Goal: Book appointment/travel/reservation

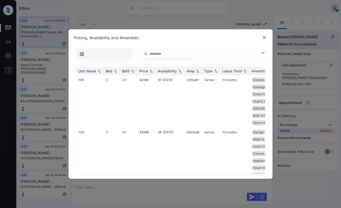
click at [265, 37] on img at bounding box center [264, 37] width 5 height 5
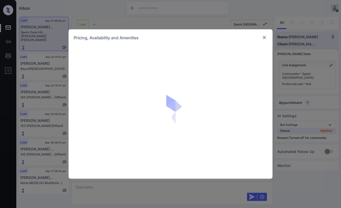
scroll to position [2778, 0]
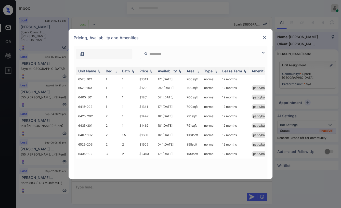
click at [263, 38] on img at bounding box center [264, 37] width 5 height 5
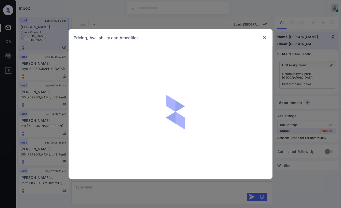
scroll to position [2778, 0]
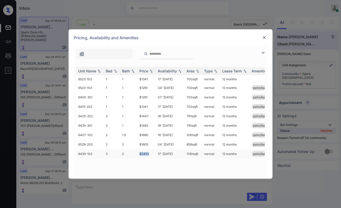
drag, startPoint x: 139, startPoint y: 154, endPoint x: 152, endPoint y: 154, distance: 12.2
click at [152, 154] on td "$2453" at bounding box center [146, 153] width 18 height 9
copy td "$2453"
drag, startPoint x: 219, startPoint y: 142, endPoint x: 216, endPoint y: 141, distance: 3.2
click at [216, 141] on td "normal" at bounding box center [211, 144] width 18 height 9
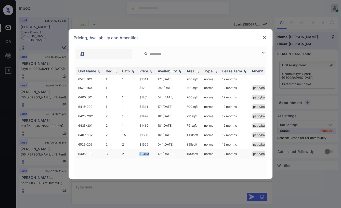
drag, startPoint x: 148, startPoint y: 153, endPoint x: 151, endPoint y: 153, distance: 3.1
click at [151, 153] on td "$2453" at bounding box center [146, 153] width 18 height 9
drag, startPoint x: 157, startPoint y: 152, endPoint x: 177, endPoint y: 151, distance: 19.6
click at [176, 152] on td "17' Mar 26" at bounding box center [170, 153] width 29 height 9
drag, startPoint x: 137, startPoint y: 154, endPoint x: 163, endPoint y: 151, distance: 25.6
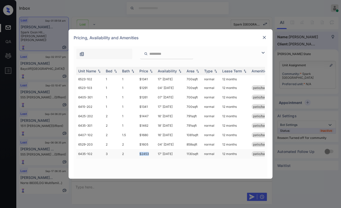
click at [156, 152] on tr "6435-102 3 2 $2453 17' Mar 26 1130 sqft normal 12 months patio/balcony renovated" at bounding box center [209, 153] width 266 height 9
click at [165, 160] on div "Unit Name Bed Bath Price Availability Area Type Lease Term Amenities 6523-102 1…" at bounding box center [170, 120] width 188 height 107
drag, startPoint x: 159, startPoint y: 154, endPoint x: 175, endPoint y: 154, distance: 15.8
click at [175, 154] on td "17' Mar 26" at bounding box center [170, 153] width 29 height 9
click at [262, 38] on img at bounding box center [264, 37] width 5 height 5
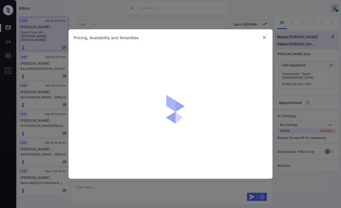
scroll to position [2778, 0]
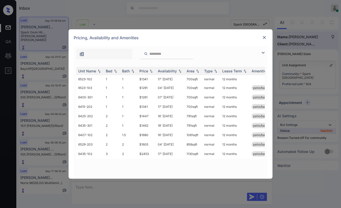
click at [264, 35] on img at bounding box center [264, 37] width 5 height 5
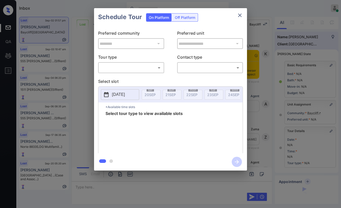
scroll to position [2005, 0]
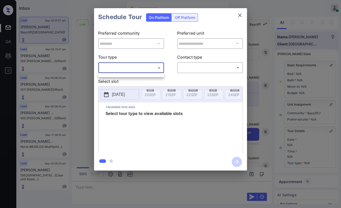
click at [140, 66] on body "Inbox Danielle Dela Cruz Online Set yourself offline Set yourself on break Prof…" at bounding box center [170, 104] width 341 height 208
click at [240, 15] on div at bounding box center [170, 104] width 341 height 208
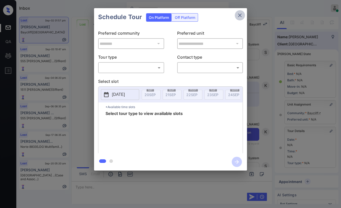
click at [241, 13] on icon "close" at bounding box center [240, 15] width 6 height 6
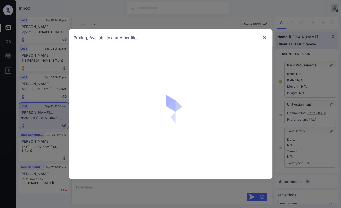
scroll to position [1756, 0]
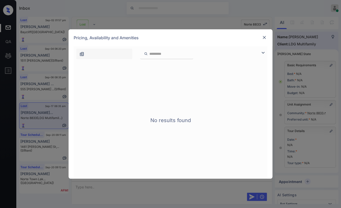
click at [264, 38] on img at bounding box center [264, 37] width 5 height 5
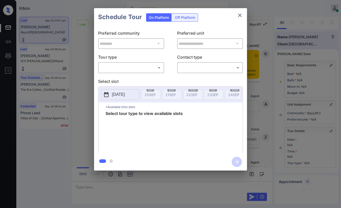
scroll to position [46, 0]
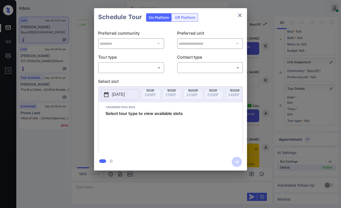
click at [139, 68] on body "Inbox Danielle Dela Cruz Online Set yourself offline Set yourself on break Prof…" at bounding box center [170, 104] width 341 height 208
click at [80, 45] on div at bounding box center [170, 104] width 341 height 208
click at [238, 15] on icon "close" at bounding box center [240, 15] width 6 height 6
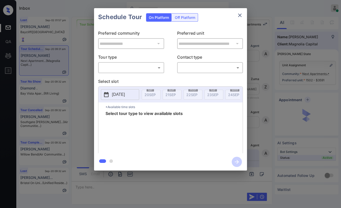
scroll to position [307, 0]
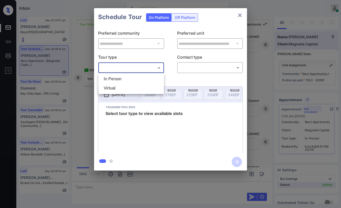
click at [113, 65] on body "Inbox [PERSON_NAME] [PERSON_NAME] Online Set yourself offline Set yourself on b…" at bounding box center [170, 104] width 341 height 208
click at [118, 75] on li "In Person" at bounding box center [131, 78] width 63 height 9
type input "********"
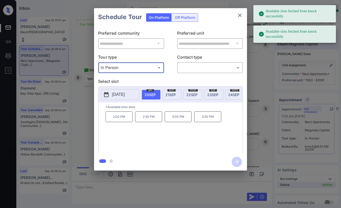
click at [200, 67] on body "Available slots fetched from knock successfully Available slots fetched from kn…" at bounding box center [170, 104] width 341 height 208
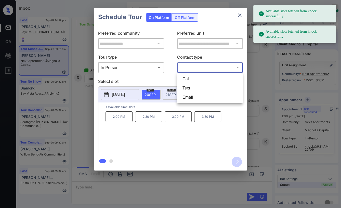
click at [143, 78] on div at bounding box center [170, 104] width 341 height 208
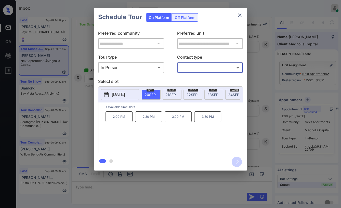
click at [240, 15] on icon "close" at bounding box center [240, 15] width 4 height 4
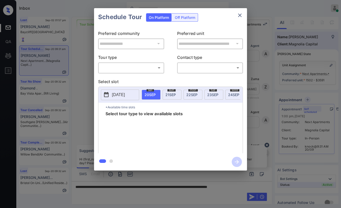
scroll to position [392, 0]
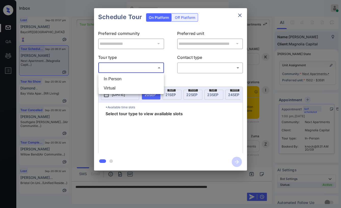
click at [141, 64] on body "Inbox [PERSON_NAME] [PERSON_NAME] Online Set yourself offline Set yourself on b…" at bounding box center [170, 104] width 341 height 208
click at [120, 78] on li "In Person" at bounding box center [131, 78] width 63 height 9
type input "********"
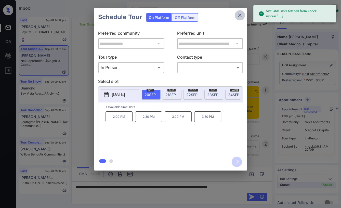
click at [237, 15] on icon "close" at bounding box center [240, 15] width 6 height 6
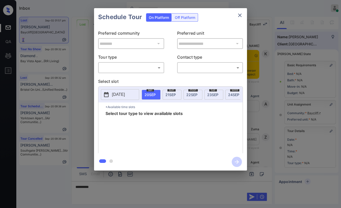
scroll to position [1779, 0]
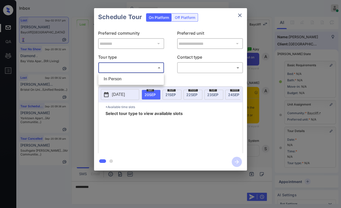
click at [148, 70] on body "Inbox [PERSON_NAME] [PERSON_NAME] Online Set yourself offline Set yourself on b…" at bounding box center [170, 104] width 341 height 208
click at [120, 80] on li "In Person" at bounding box center [131, 78] width 63 height 9
type input "********"
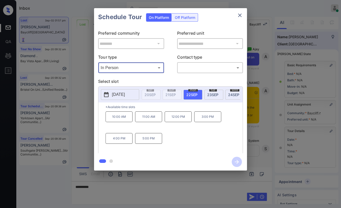
click at [239, 12] on icon "close" at bounding box center [240, 15] width 6 height 6
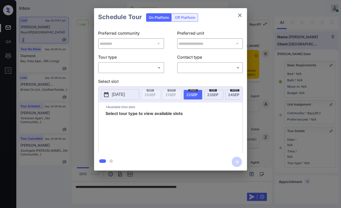
scroll to position [1779, 0]
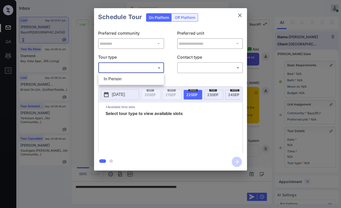
click at [130, 66] on body "Inbox Danielle Dela Cruz Online Set yourself offline Set yourself on break Prof…" at bounding box center [170, 104] width 341 height 208
click at [120, 78] on li "In Person" at bounding box center [131, 78] width 63 height 9
type input "********"
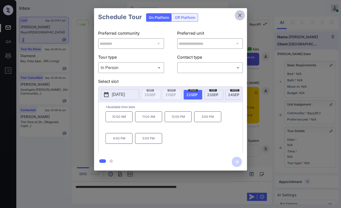
click at [241, 13] on icon "close" at bounding box center [240, 15] width 6 height 6
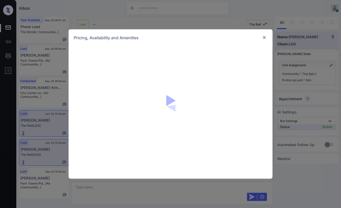
scroll to position [1457, 0]
click at [263, 36] on img at bounding box center [264, 37] width 5 height 5
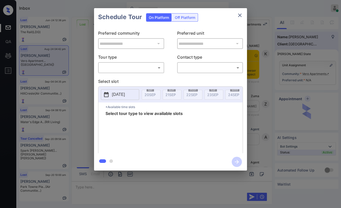
scroll to position [505, 0]
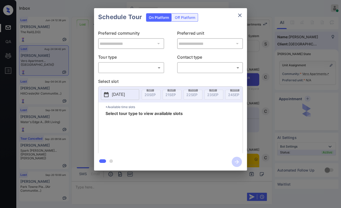
click at [138, 66] on body "Inbox Danielle Dela Cruz Online Set yourself offline Set yourself on break Prof…" at bounding box center [170, 104] width 341 height 208
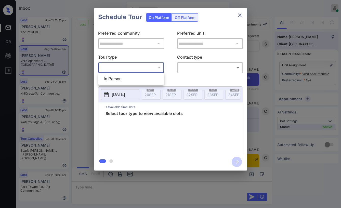
click at [116, 76] on li "In Person" at bounding box center [131, 78] width 63 height 9
type input "********"
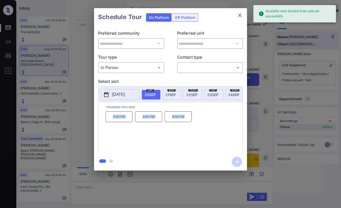
drag, startPoint x: 110, startPoint y: 120, endPoint x: 192, endPoint y: 115, distance: 81.9
click at [184, 117] on div "2:00 PM 3:00 PM 4:00 PM" at bounding box center [173, 131] width 137 height 41
copy div "2:00 PM 3:00 PM 4:00 PM"
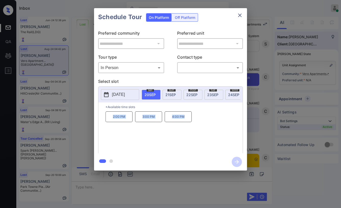
click at [238, 15] on icon "close" at bounding box center [240, 15] width 6 height 6
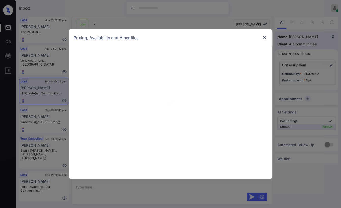
scroll to position [1887, 0]
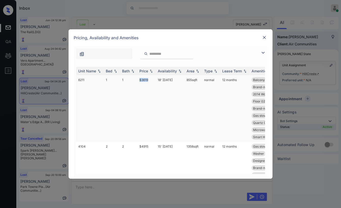
drag, startPoint x: 140, startPoint y: 80, endPoint x: 151, endPoint y: 80, distance: 11.7
click at [151, 80] on tr "6211 1 1 $3619 18' Sep 25 855 sqft normal 12 months Balcony Closet 2014 Refrige…" at bounding box center [209, 108] width 266 height 66
copy tr "$3619"
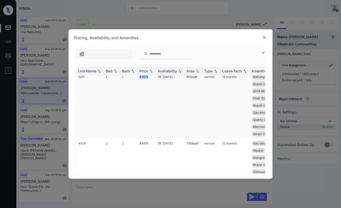
scroll to position [0, 0]
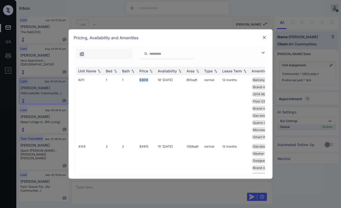
click at [264, 37] on img at bounding box center [264, 37] width 5 height 5
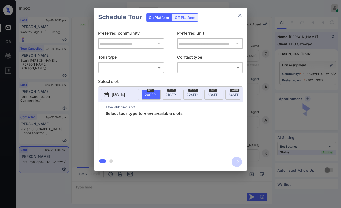
scroll to position [2770, 0]
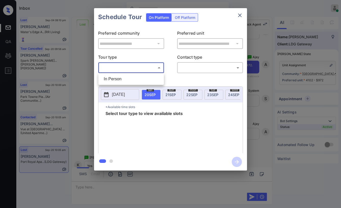
click at [139, 64] on body "Inbox Danielle Dela Cruz Online Set yourself offline Set yourself on break Prof…" at bounding box center [170, 104] width 341 height 208
click at [116, 80] on li "In Person" at bounding box center [131, 78] width 63 height 9
type input "********"
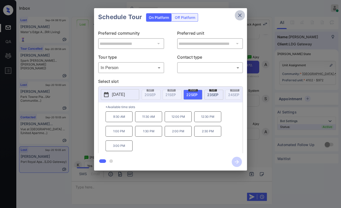
click at [241, 14] on icon "close" at bounding box center [240, 15] width 6 height 6
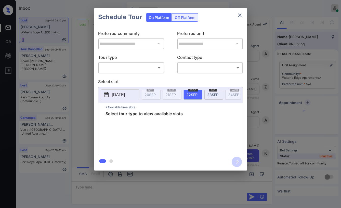
scroll to position [2426, 0]
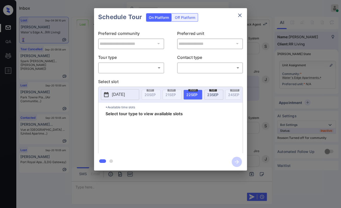
click at [113, 67] on body "Inbox [PERSON_NAME] [PERSON_NAME] Online Set yourself offline Set yourself on b…" at bounding box center [170, 104] width 341 height 208
click at [238, 15] on div at bounding box center [170, 104] width 341 height 208
click at [239, 15] on icon "close" at bounding box center [240, 15] width 6 height 6
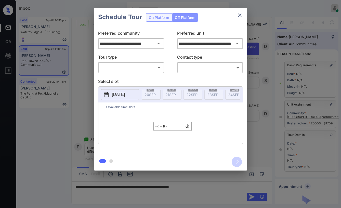
scroll to position [81, 0]
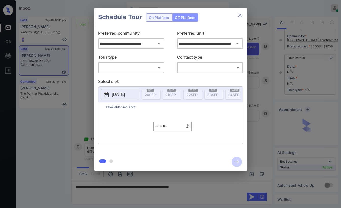
click at [114, 68] on body "Inbox [PERSON_NAME] [PERSON_NAME] Online Set yourself offline Set yourself on b…" at bounding box center [170, 104] width 341 height 208
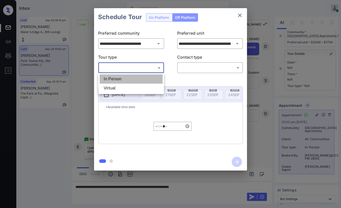
click at [108, 78] on li "In Person" at bounding box center [131, 78] width 63 height 9
type input "********"
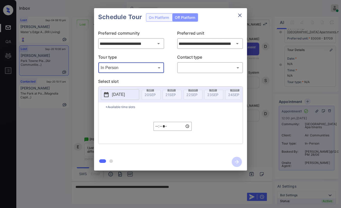
click at [194, 71] on body "Inbox [PERSON_NAME] [PERSON_NAME] Online Set yourself offline Set yourself on b…" at bounding box center [170, 104] width 341 height 208
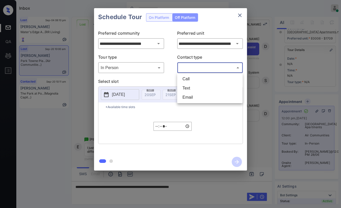
click at [188, 84] on li "Text" at bounding box center [209, 88] width 63 height 9
type input "****"
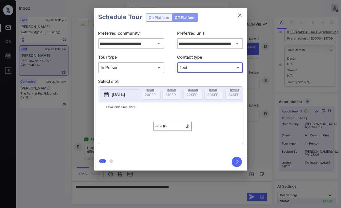
click at [310, 88] on div "**********" at bounding box center [170, 89] width 341 height 179
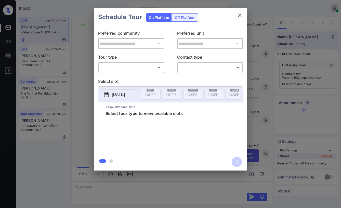
click at [134, 69] on body "Inbox [PERSON_NAME] [PERSON_NAME] Online Set yourself offline Set yourself on b…" at bounding box center [170, 104] width 341 height 208
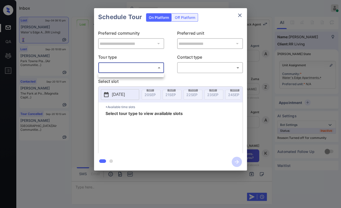
scroll to position [2058, 0]
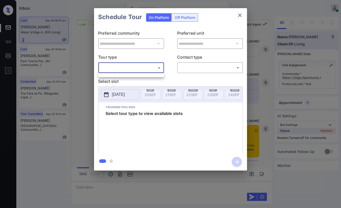
click at [120, 72] on div at bounding box center [170, 104] width 341 height 208
click at [123, 70] on body "Inbox [PERSON_NAME] [PERSON_NAME] Online Set yourself offline Set yourself on b…" at bounding box center [170, 104] width 341 height 208
click at [131, 67] on div at bounding box center [170, 104] width 341 height 208
click at [240, 14] on icon "close" at bounding box center [240, 15] width 6 height 6
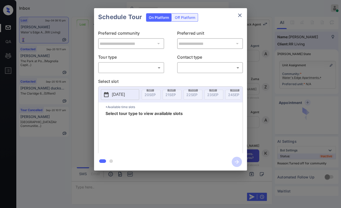
scroll to position [2511, 0]
click at [126, 70] on body "Inbox [PERSON_NAME] [PERSON_NAME] Online Set yourself offline Set yourself on b…" at bounding box center [170, 104] width 341 height 208
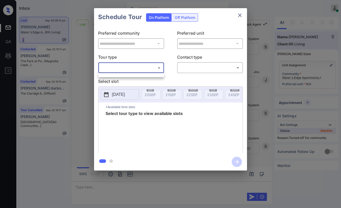
click at [84, 62] on div at bounding box center [170, 104] width 341 height 208
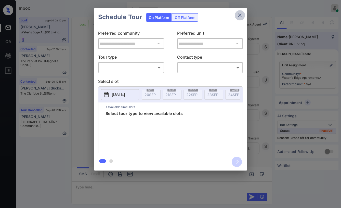
click at [240, 15] on icon "close" at bounding box center [240, 15] width 6 height 6
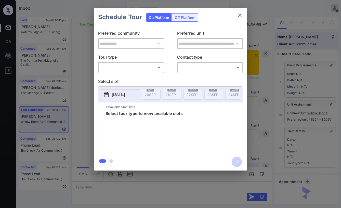
scroll to position [28, 0]
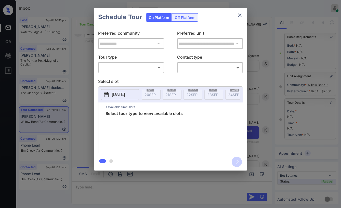
click at [76, 92] on div "**********" at bounding box center [170, 89] width 341 height 179
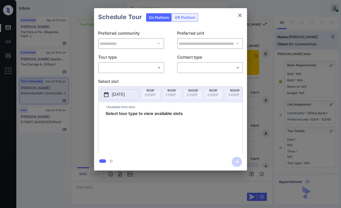
scroll to position [3180, 0]
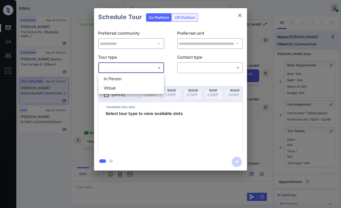
click at [123, 66] on body "Inbox Danielle Dela Cruz Online Set yourself offline Set yourself on break Prof…" at bounding box center [170, 104] width 341 height 208
click at [110, 76] on li "In Person" at bounding box center [131, 78] width 63 height 9
type input "********"
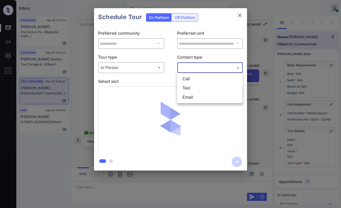
click at [212, 65] on body "Inbox Danielle Dela Cruz Online Set yourself offline Set yourself on break Prof…" at bounding box center [170, 104] width 341 height 208
click at [193, 85] on li "Text" at bounding box center [209, 88] width 63 height 9
type input "****"
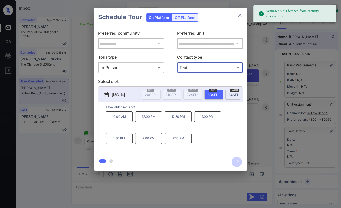
click at [119, 121] on p "10:00 AM" at bounding box center [118, 116] width 27 height 11
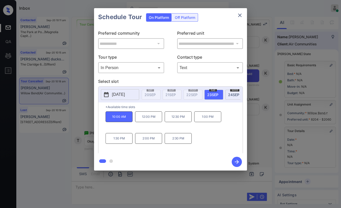
click at [235, 159] on icon "button" at bounding box center [236, 162] width 10 height 10
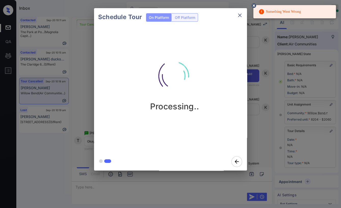
click at [240, 15] on icon "close" at bounding box center [240, 15] width 6 height 6
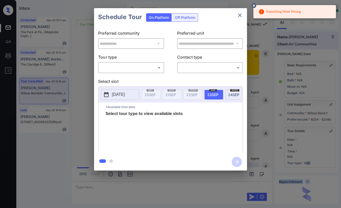
scroll to position [3212, 0]
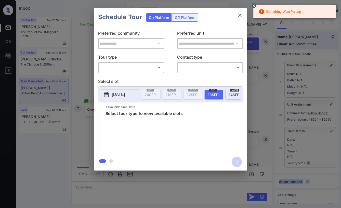
click at [122, 66] on body "Something Went Wrong Inbox Danielle Dela Cruz Online Set yourself offline Set y…" at bounding box center [170, 104] width 341 height 208
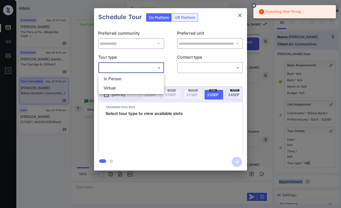
click at [111, 79] on li "In Person" at bounding box center [131, 78] width 63 height 9
type input "********"
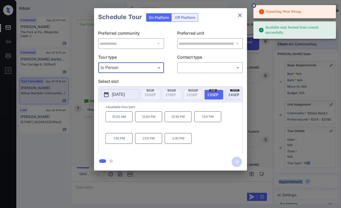
click at [187, 64] on body "Something Went Wrong Available slots fetched from cronofy successfully Inbox Da…" at bounding box center [170, 104] width 341 height 208
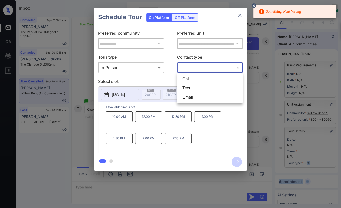
click at [187, 86] on li "Text" at bounding box center [209, 88] width 63 height 9
type input "****"
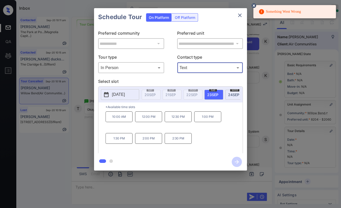
click at [109, 120] on p "10:00 AM" at bounding box center [118, 116] width 27 height 11
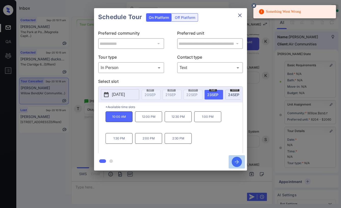
click at [238, 164] on icon "button" at bounding box center [236, 162] width 10 height 10
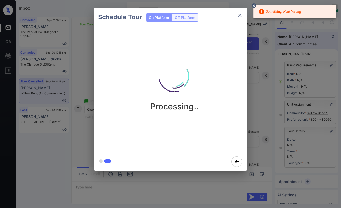
click at [254, 4] on icon at bounding box center [253, 5] width 5 height 5
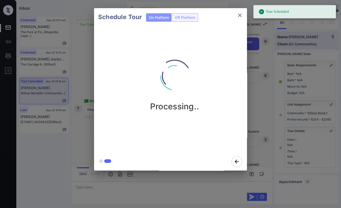
click at [79, 94] on div "Schedule Tour On Platform Off Platform Processing.." at bounding box center [170, 89] width 341 height 179
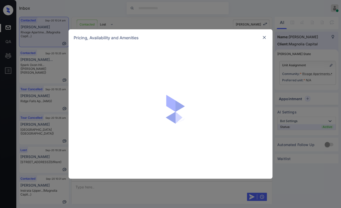
scroll to position [733, 0]
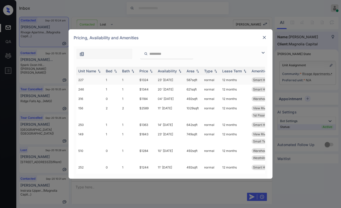
click at [107, 79] on td "1" at bounding box center [112, 79] width 16 height 9
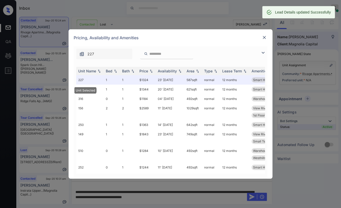
click at [265, 37] on img at bounding box center [264, 37] width 5 height 5
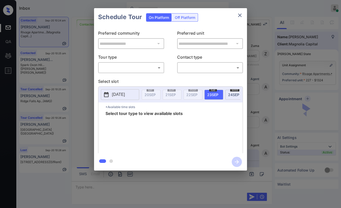
scroll to position [733, 0]
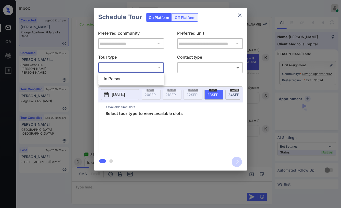
click at [138, 72] on body "Inbox Danielle Dela Cruz Online Set yourself offline Set yourself on break Prof…" at bounding box center [170, 104] width 341 height 208
click at [127, 79] on li "In Person" at bounding box center [131, 78] width 63 height 9
type input "********"
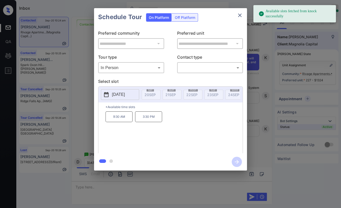
click at [118, 93] on p "[DATE]" at bounding box center [118, 94] width 13 height 6
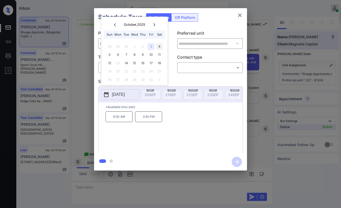
click at [159, 46] on div "4" at bounding box center [159, 46] width 7 height 7
click at [180, 120] on p "3:00 PM" at bounding box center [178, 116] width 27 height 11
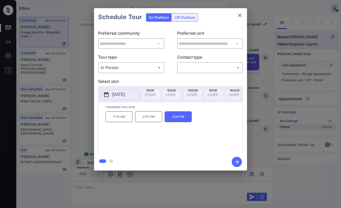
click at [196, 70] on body "Inbox Danielle Dela Cruz Online Set yourself offline Set yourself on break Prof…" at bounding box center [170, 104] width 341 height 208
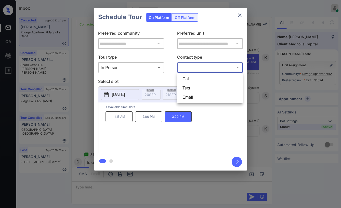
click at [189, 86] on li "Text" at bounding box center [209, 88] width 63 height 9
type input "****"
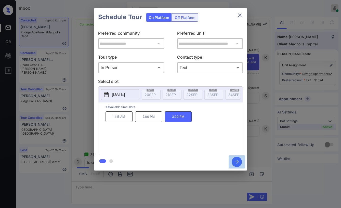
click at [237, 161] on icon "button" at bounding box center [237, 162] width 4 height 4
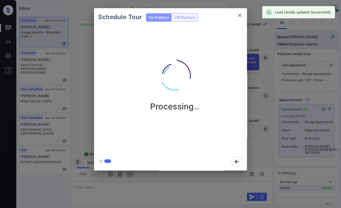
click at [239, 14] on icon "close" at bounding box center [240, 15] width 6 height 6
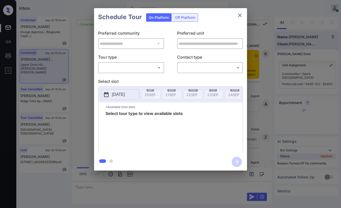
scroll to position [3462, 0]
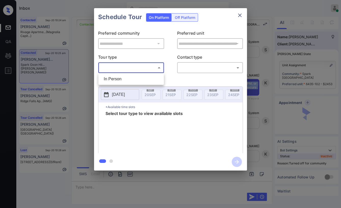
click at [150, 69] on body "Inbox Danielle Dela Cruz Online Set yourself offline Set yourself on break Prof…" at bounding box center [170, 104] width 341 height 208
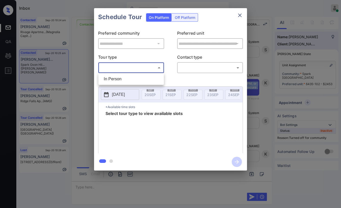
click at [123, 78] on li "In Person" at bounding box center [131, 78] width 63 height 9
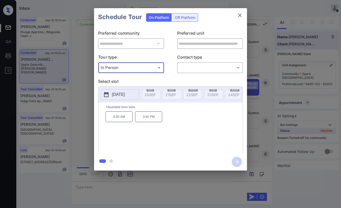
type input "********"
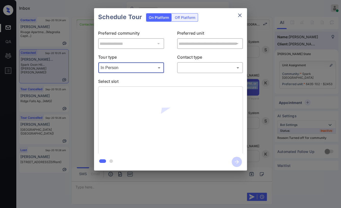
click at [216, 67] on body "Inbox Danielle Dela Cruz Online Set yourself offline Set yourself on break Prof…" at bounding box center [170, 104] width 341 height 208
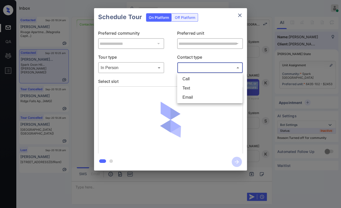
click at [194, 86] on li "Text" at bounding box center [209, 88] width 63 height 9
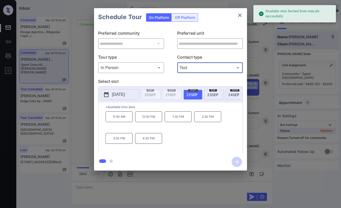
type input "****"
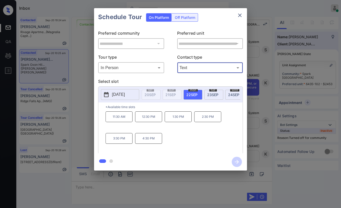
click at [124, 120] on p "11:30 AM" at bounding box center [118, 116] width 27 height 11
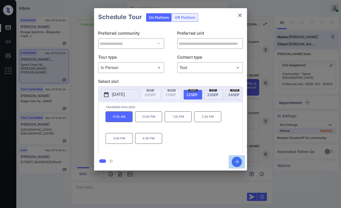
click at [236, 162] on icon "button" at bounding box center [236, 162] width 10 height 10
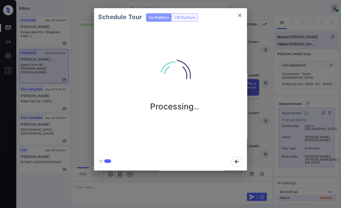
click at [77, 65] on div "Schedule Tour On Platform Off Platform Processing.." at bounding box center [170, 89] width 341 height 179
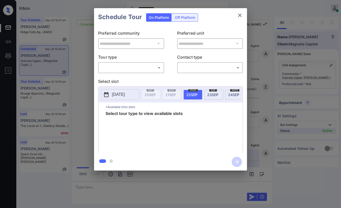
scroll to position [1236, 0]
click at [127, 68] on body "**********" at bounding box center [170, 104] width 341 height 208
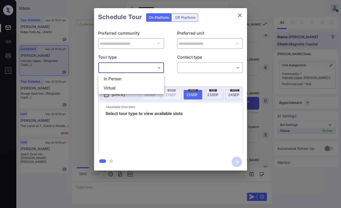
click at [238, 13] on div at bounding box center [170, 104] width 341 height 208
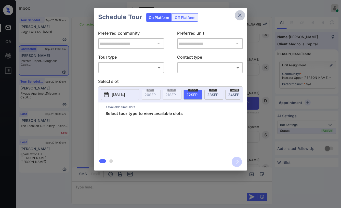
click at [240, 13] on icon "close" at bounding box center [240, 15] width 6 height 6
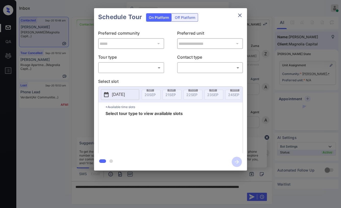
scroll to position [343, 0]
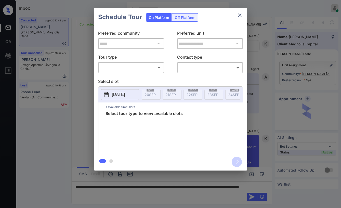
click at [134, 64] on body "Inbox [PERSON_NAME] [PERSON_NAME] Online Set yourself offline Set yourself on b…" at bounding box center [170, 104] width 341 height 208
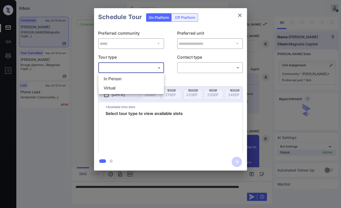
click at [111, 88] on li "Virtual" at bounding box center [131, 88] width 63 height 9
type input "*******"
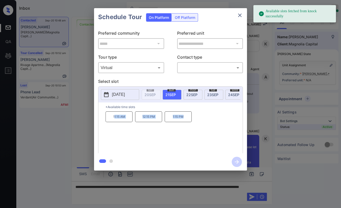
drag, startPoint x: 116, startPoint y: 120, endPoint x: 237, endPoint y: 82, distance: 126.9
click at [189, 120] on div "11:15 AM 12:15 PM 1:15 PM" at bounding box center [173, 131] width 137 height 41
copy div "1:15 AM 12:15 PM 1:15 PM"
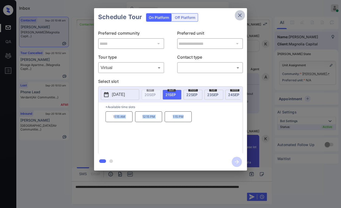
click at [241, 14] on icon "close" at bounding box center [240, 15] width 6 height 6
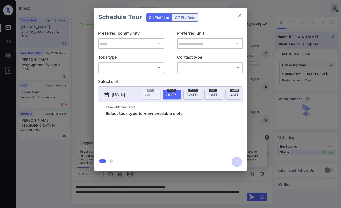
click at [146, 68] on body "Inbox [PERSON_NAME] [PERSON_NAME] Online Set yourself offline Set yourself on b…" at bounding box center [170, 104] width 341 height 208
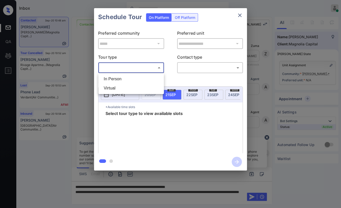
scroll to position [343, 0]
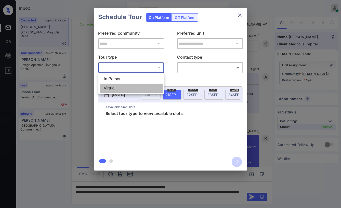
click at [119, 90] on li "Virtual" at bounding box center [131, 88] width 63 height 9
type input "*******"
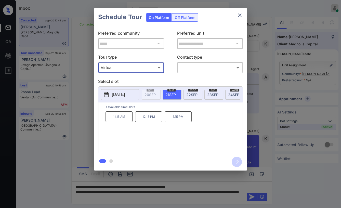
click at [239, 16] on icon "close" at bounding box center [240, 15] width 6 height 6
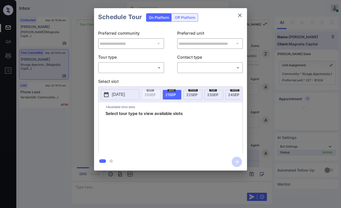
scroll to position [1527, 0]
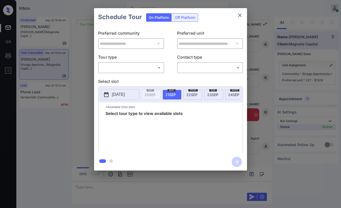
click at [81, 75] on div "**********" at bounding box center [170, 89] width 341 height 179
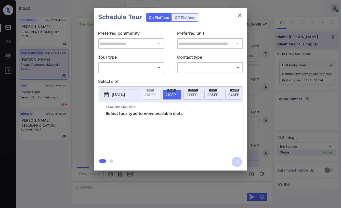
scroll to position [735, 0]
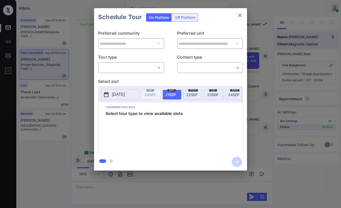
click at [139, 70] on body "Inbox [PERSON_NAME] [PERSON_NAME] Online Set yourself offline Set yourself on b…" at bounding box center [170, 104] width 341 height 208
click at [114, 78] on li "In Person" at bounding box center [131, 78] width 63 height 9
type input "********"
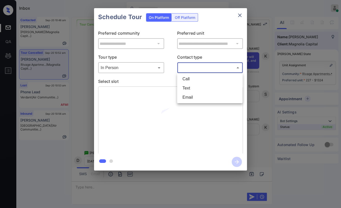
click at [203, 67] on body "Inbox [PERSON_NAME] [PERSON_NAME] Online Set yourself offline Set yourself on b…" at bounding box center [170, 104] width 341 height 208
click at [193, 85] on li "Text" at bounding box center [209, 88] width 63 height 9
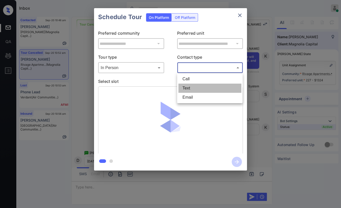
type input "****"
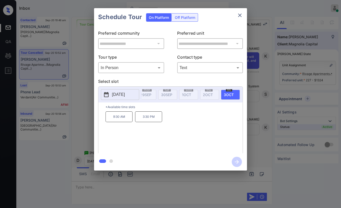
scroll to position [0, 204]
click at [232, 90] on div "sat 4 OCT" at bounding box center [239, 95] width 19 height 10
click at [88, 98] on div "**********" at bounding box center [170, 89] width 341 height 179
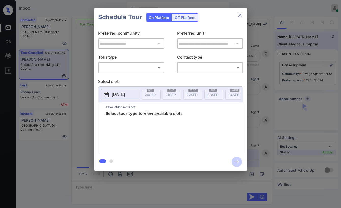
scroll to position [763, 0]
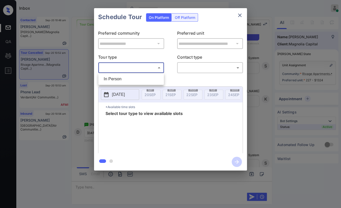
click at [126, 69] on body "Inbox [PERSON_NAME] [PERSON_NAME] Online Set yourself offline Set yourself on b…" at bounding box center [170, 104] width 341 height 208
click at [120, 79] on li "In Person" at bounding box center [131, 78] width 63 height 9
type input "********"
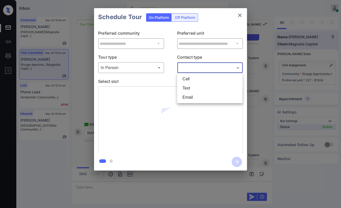
click at [196, 71] on body "Inbox [PERSON_NAME] [PERSON_NAME] Online Set yourself offline Set yourself on b…" at bounding box center [170, 104] width 341 height 208
click at [194, 91] on li "Text" at bounding box center [209, 88] width 63 height 9
type input "****"
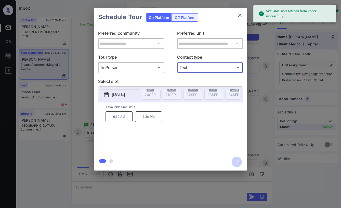
click at [122, 96] on p "[DATE]" at bounding box center [118, 94] width 13 height 6
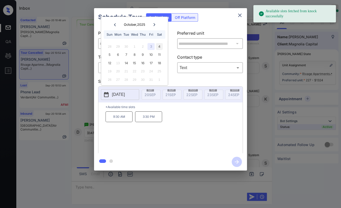
click at [160, 46] on div "4" at bounding box center [159, 46] width 7 height 7
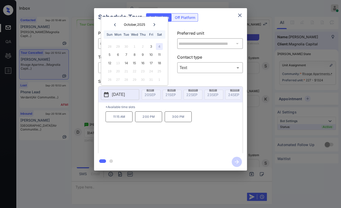
click at [180, 119] on p "3:00 PM" at bounding box center [178, 116] width 27 height 11
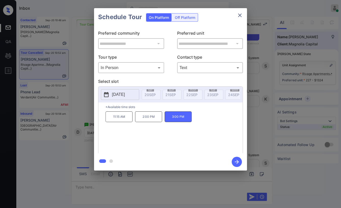
click at [238, 163] on icon "button" at bounding box center [236, 162] width 10 height 10
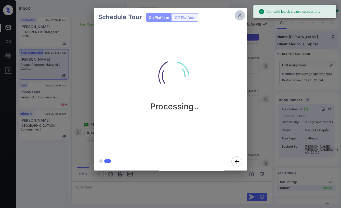
click at [240, 15] on icon "close" at bounding box center [240, 15] width 6 height 6
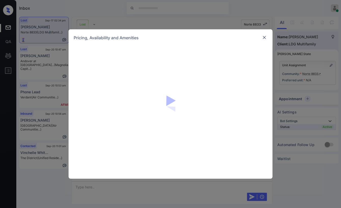
scroll to position [1738, 0]
click at [264, 36] on img at bounding box center [264, 37] width 5 height 5
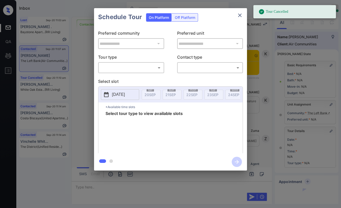
scroll to position [28, 0]
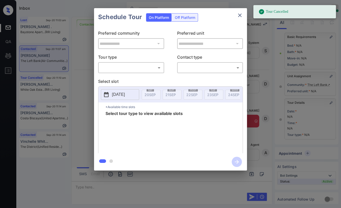
click at [118, 66] on body "Tour Cancelled Inbox Danielle Dela Cruz Online Set yourself offline Set yoursel…" at bounding box center [170, 104] width 341 height 208
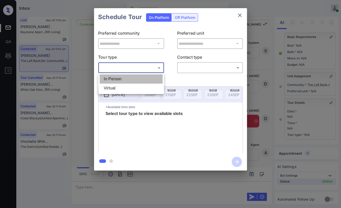
click at [108, 77] on li "In Person" at bounding box center [131, 78] width 63 height 9
type input "********"
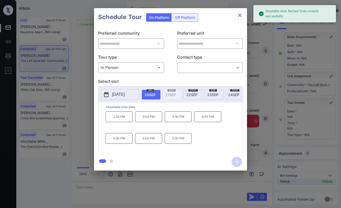
click at [194, 93] on span "22 SEP" at bounding box center [191, 94] width 11 height 4
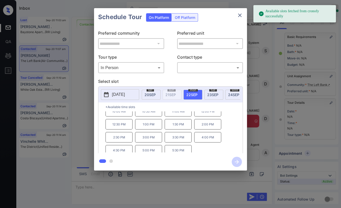
scroll to position [8, 0]
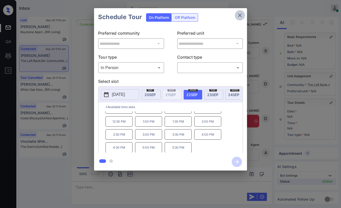
click at [238, 15] on icon "close" at bounding box center [240, 15] width 6 height 6
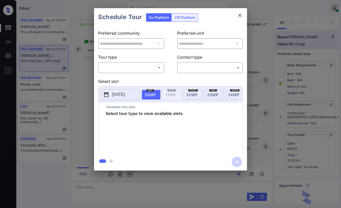
scroll to position [50, 0]
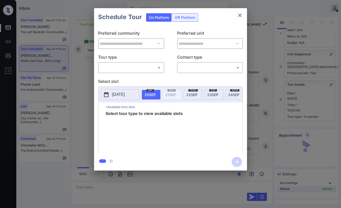
click at [136, 68] on body "Inbox [PERSON_NAME] [PERSON_NAME] Online Set yourself offline Set yourself on b…" at bounding box center [170, 104] width 341 height 208
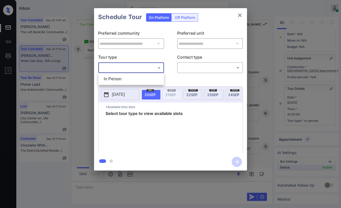
click at [118, 77] on li "In Person" at bounding box center [131, 78] width 63 height 9
type input "********"
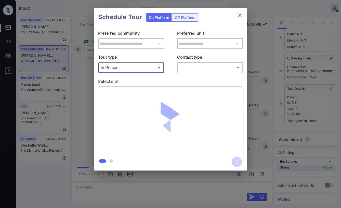
click at [202, 67] on body "Inbox [PERSON_NAME] [PERSON_NAME] Online Set yourself offline Set yourself on b…" at bounding box center [170, 104] width 341 height 208
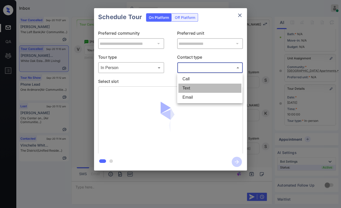
click at [188, 87] on li "Text" at bounding box center [209, 88] width 63 height 9
type input "****"
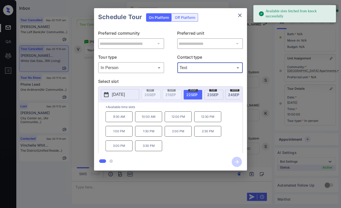
click at [262, 58] on div "**********" at bounding box center [170, 89] width 341 height 179
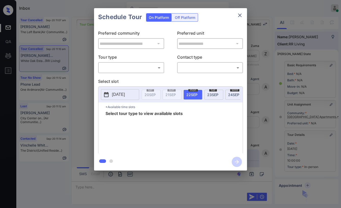
scroll to position [50, 0]
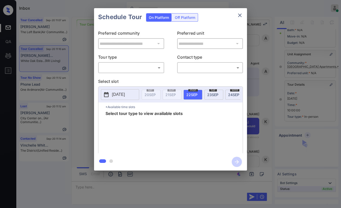
click at [129, 67] on body "Inbox Danielle Dela Cruz Online Set yourself offline Set yourself on break Prof…" at bounding box center [170, 104] width 341 height 208
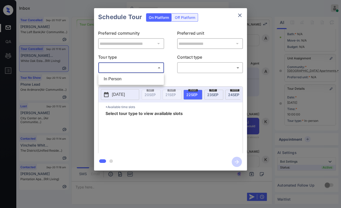
click at [120, 79] on li "In Person" at bounding box center [131, 78] width 63 height 9
type input "********"
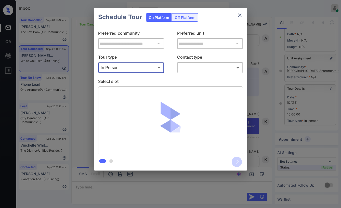
click at [207, 72] on body "Inbox Danielle Dela Cruz Online Set yourself offline Set yourself on break Prof…" at bounding box center [170, 104] width 341 height 208
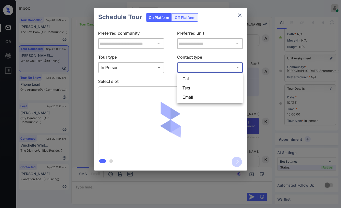
click at [192, 85] on li "Text" at bounding box center [209, 88] width 63 height 9
type input "****"
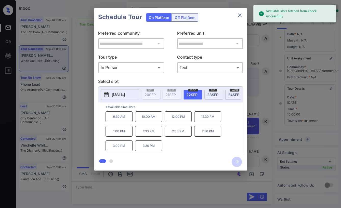
click at [231, 93] on span "[DATE]" at bounding box center [233, 94] width 11 height 4
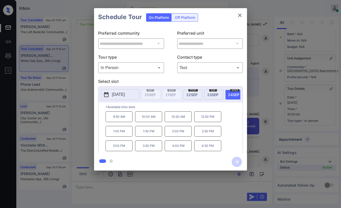
click at [231, 141] on div "9:30 AM 10:00 AM 10:30 AM 12:30 PM 1:00 PM 1:30 PM 2:00 PM 2:30 PM 3:00 PM 3:30…" at bounding box center [173, 131] width 137 height 41
click at [240, 13] on icon "close" at bounding box center [240, 15] width 6 height 6
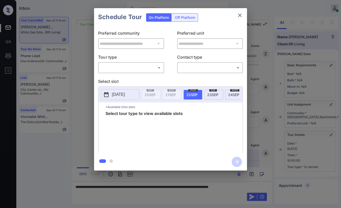
scroll to position [50, 0]
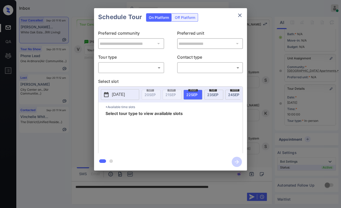
click at [153, 72] on div "​ ​" at bounding box center [131, 67] width 66 height 11
click at [145, 67] on body "Inbox [PERSON_NAME] [PERSON_NAME] Online Set yourself offline Set yourself on b…" at bounding box center [170, 104] width 341 height 208
click at [114, 78] on li "In Person" at bounding box center [131, 78] width 63 height 9
type input "********"
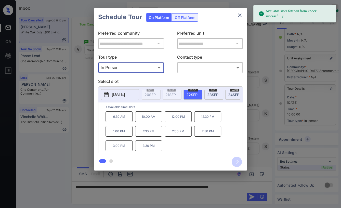
click at [229, 94] on span "[DATE]" at bounding box center [233, 94] width 11 height 4
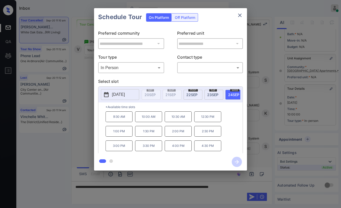
click at [240, 15] on icon "close" at bounding box center [240, 15] width 6 height 6
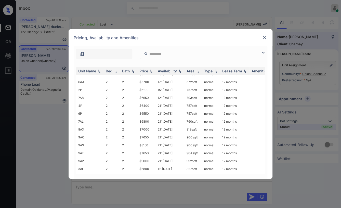
scroll to position [129, 0]
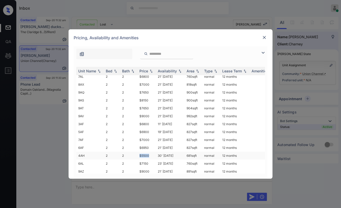
drag, startPoint x: 139, startPoint y: 150, endPoint x: 151, endPoint y: 150, distance: 11.7
click at [151, 152] on td "$5500" at bounding box center [146, 156] width 18 height 8
copy td "$5500"
click at [262, 37] on img at bounding box center [264, 37] width 5 height 5
